Goal: Check status: Check status

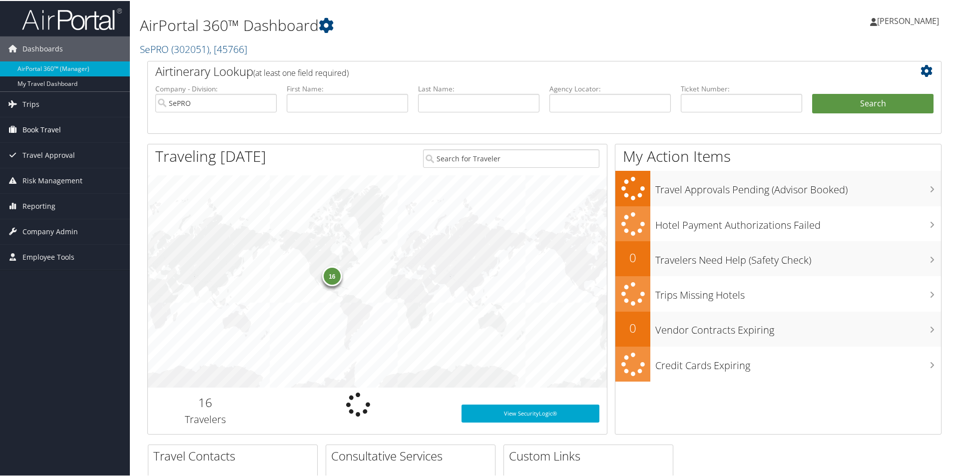
click at [34, 125] on span "Book Travel" at bounding box center [41, 128] width 38 height 25
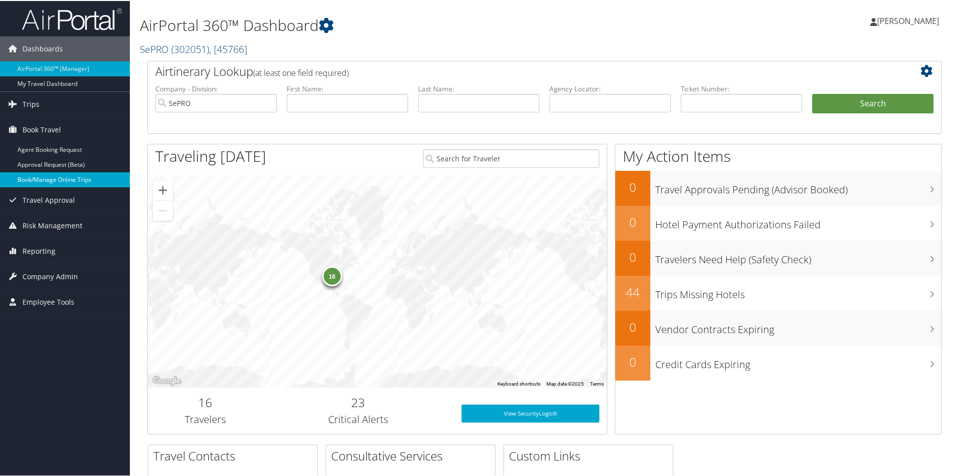
click at [54, 182] on link "Book/Manage Online Trips" at bounding box center [65, 178] width 130 height 15
click at [31, 105] on span "Trips" at bounding box center [30, 103] width 17 height 25
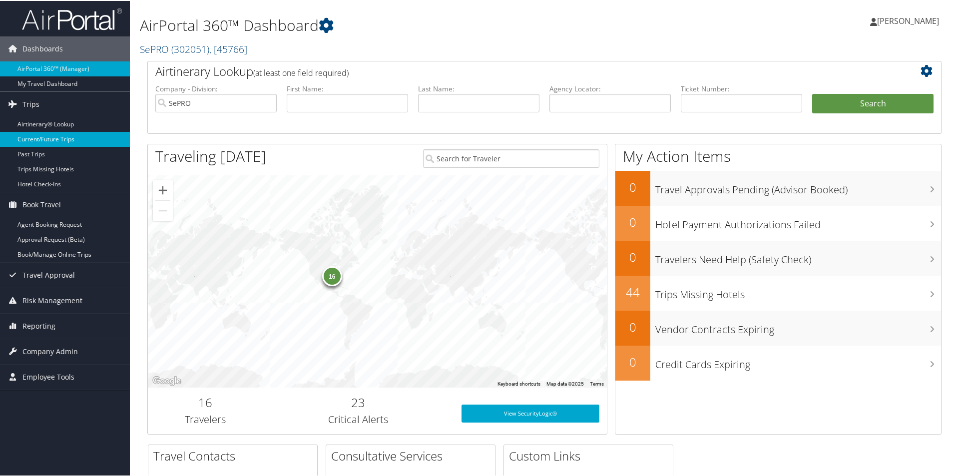
click at [41, 138] on link "Current/Future Trips" at bounding box center [65, 138] width 130 height 15
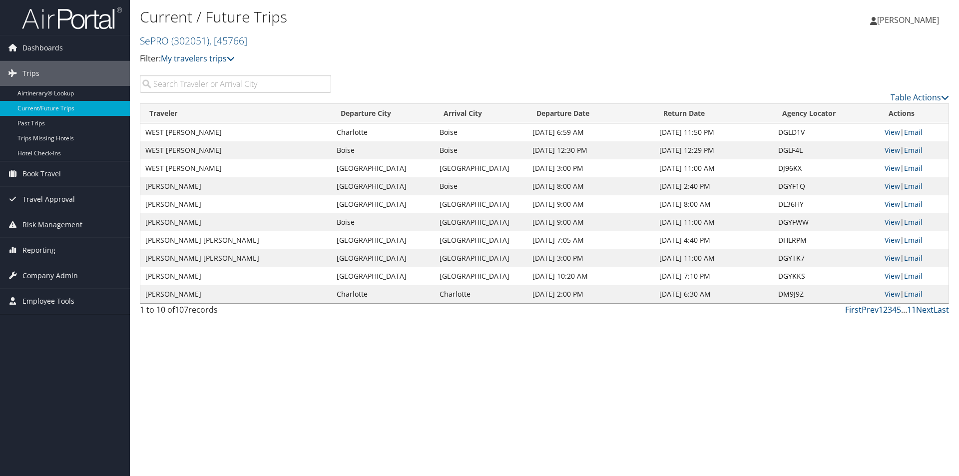
click at [221, 79] on input "search" at bounding box center [235, 84] width 191 height 18
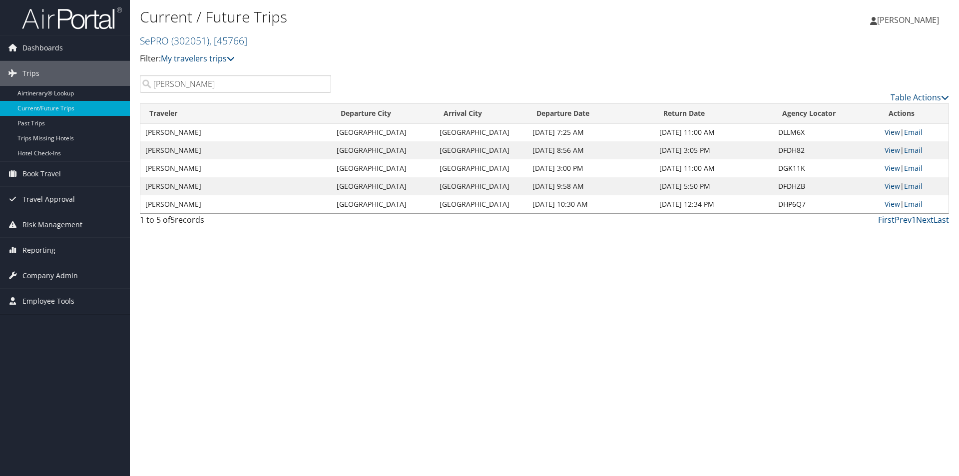
type input "kyle"
click at [889, 129] on link "View" at bounding box center [892, 131] width 15 height 9
click at [34, 74] on span "Trips" at bounding box center [30, 73] width 17 height 25
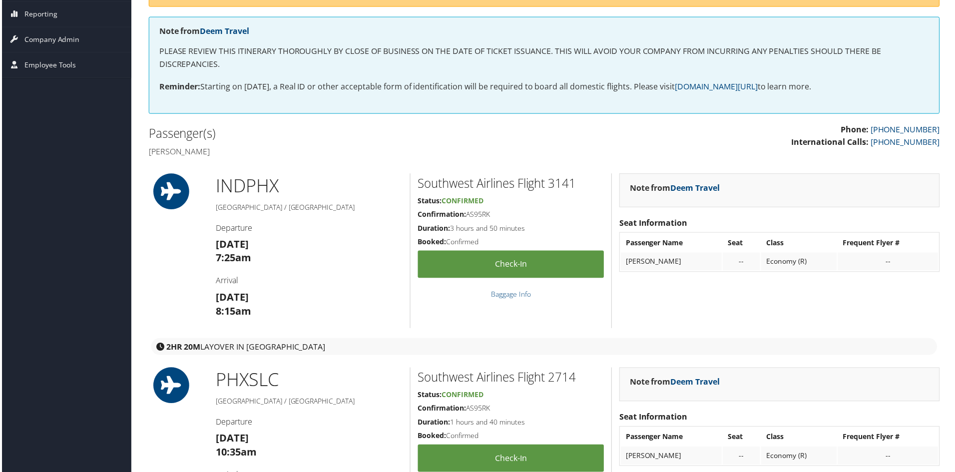
scroll to position [200, 0]
